Goal: Task Accomplishment & Management: Use online tool/utility

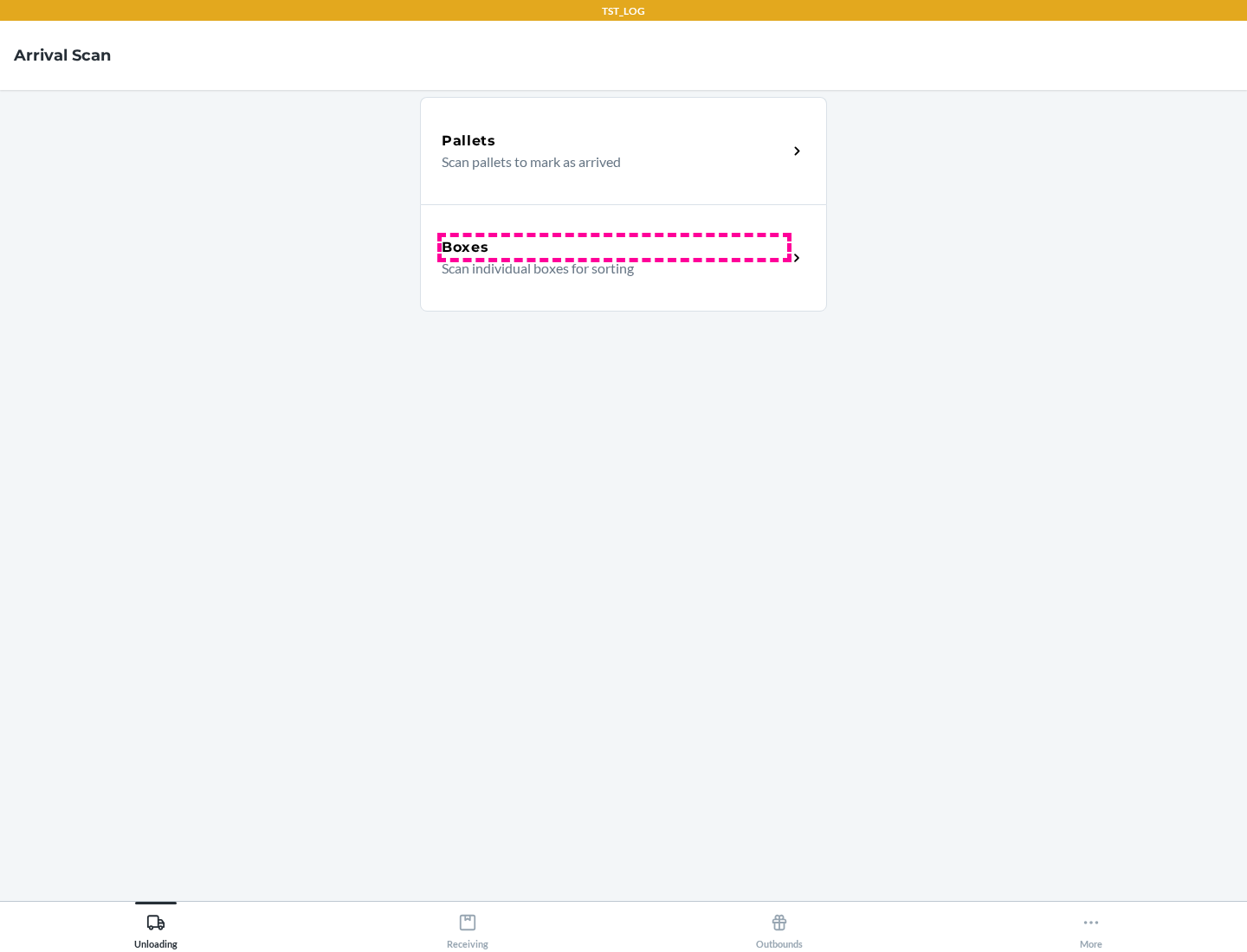
click at [614, 248] on div "Boxes" at bounding box center [615, 247] width 346 height 21
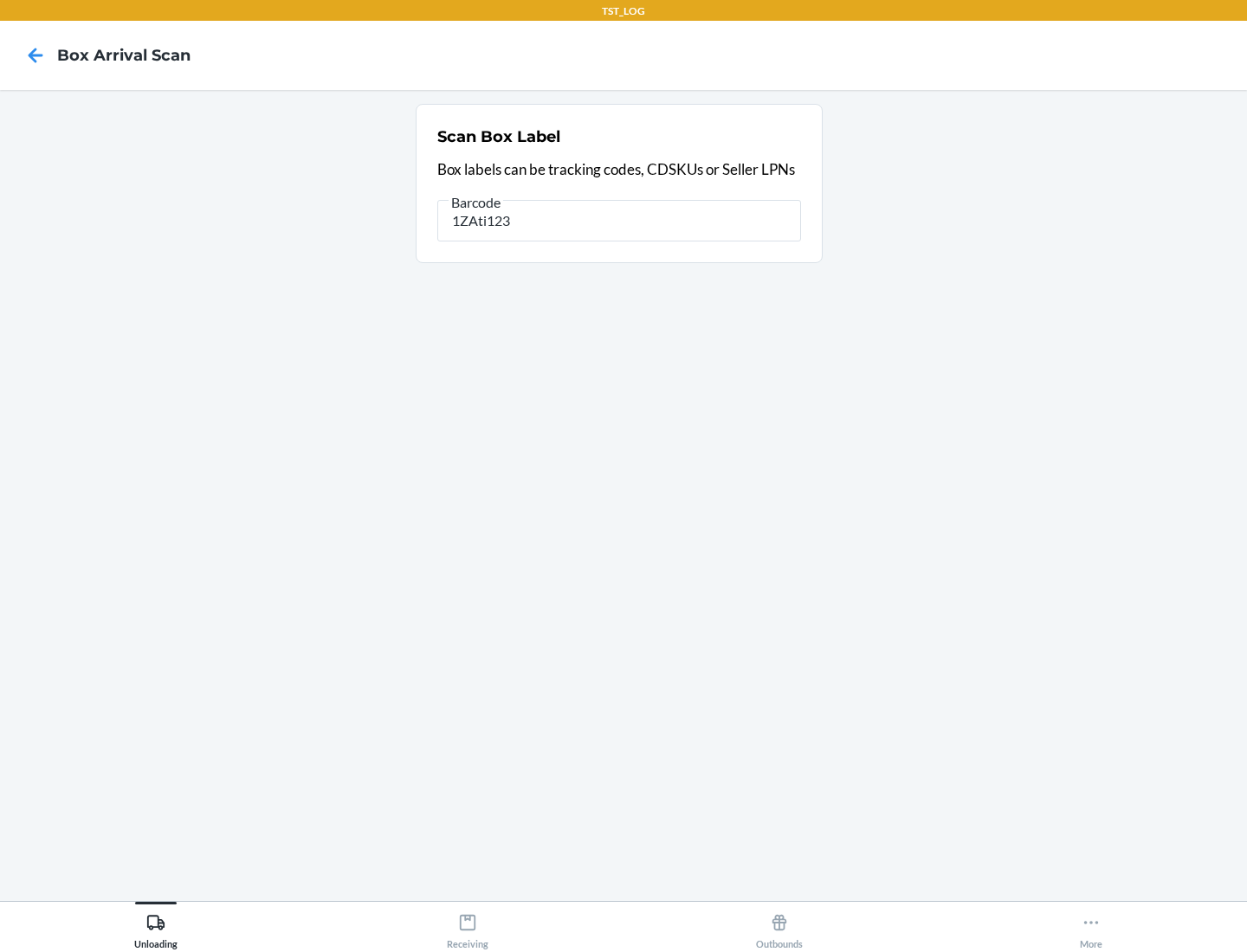
type input "1ZAti123"
